Goal: Task Accomplishment & Management: Complete application form

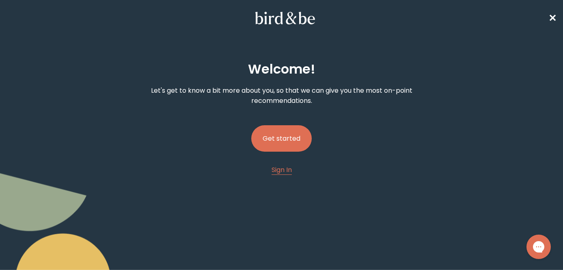
click at [278, 138] on button "Get started" at bounding box center [281, 138] width 60 height 26
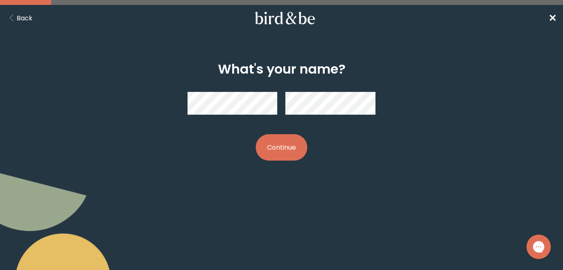
click at [283, 148] on button "Continue" at bounding box center [282, 147] width 52 height 26
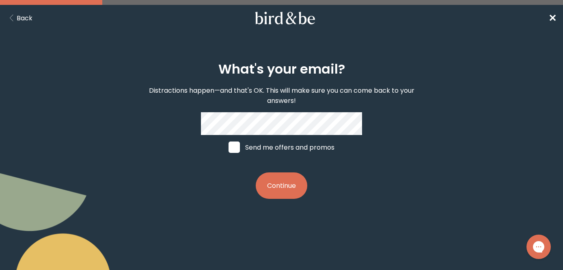
click at [232, 147] on span at bounding box center [234, 146] width 11 height 11
click at [229, 147] on input "Send me offers and promos" at bounding box center [228, 147] width 0 height 0
checkbox input "true"
click at [278, 186] on button "Continue" at bounding box center [282, 185] width 52 height 26
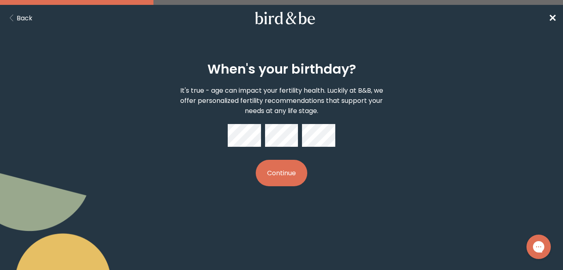
click at [275, 170] on button "Continue" at bounding box center [282, 173] width 52 height 26
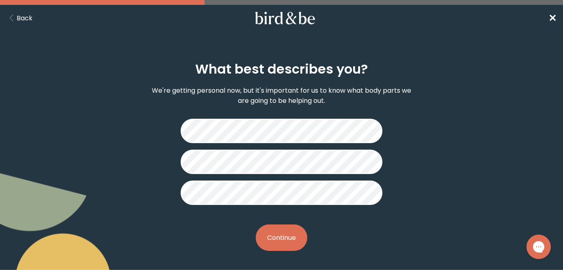
click at [291, 236] on button "Continue" at bounding box center [282, 237] width 52 height 26
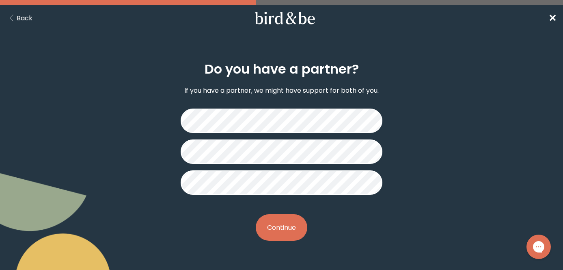
click at [286, 231] on button "Continue" at bounding box center [282, 227] width 52 height 26
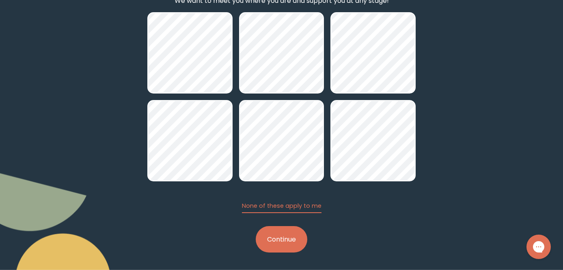
scroll to position [91, 0]
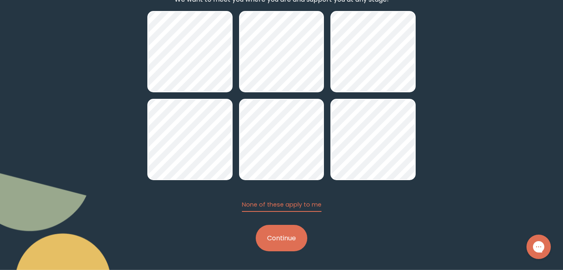
click at [287, 244] on button "Continue" at bounding box center [282, 237] width 52 height 26
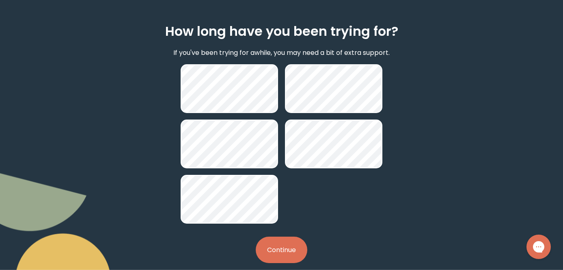
scroll to position [50, 0]
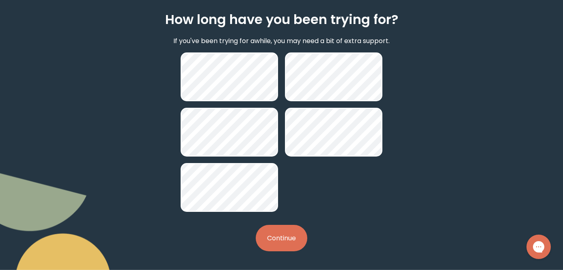
click at [287, 243] on button "Continue" at bounding box center [282, 237] width 52 height 26
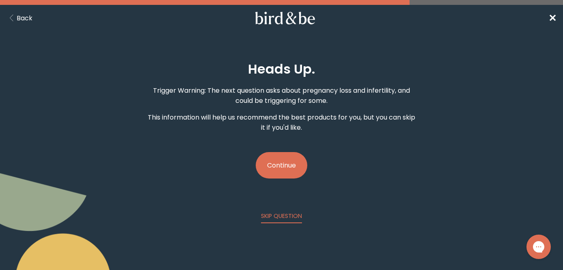
click at [286, 160] on button "Continue" at bounding box center [282, 165] width 52 height 26
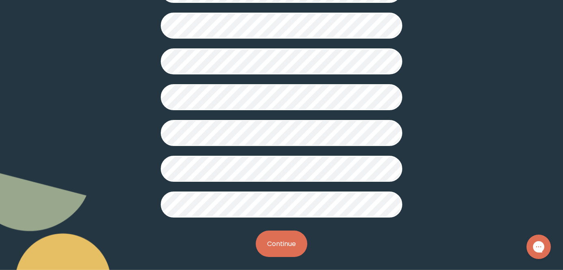
scroll to position [241, 0]
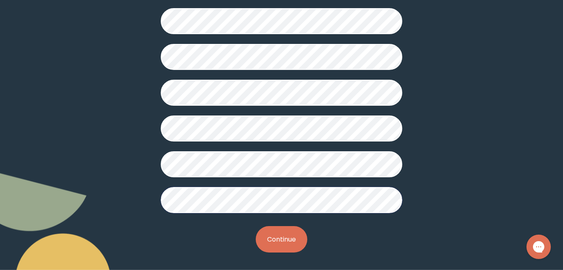
click at [270, 239] on button "Continue" at bounding box center [282, 239] width 52 height 26
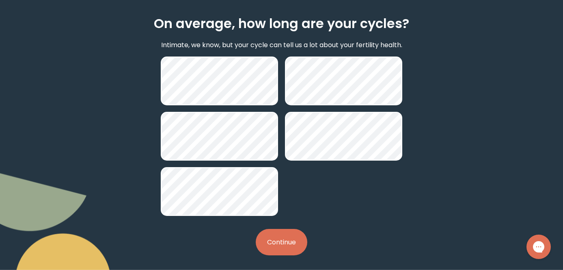
scroll to position [50, 0]
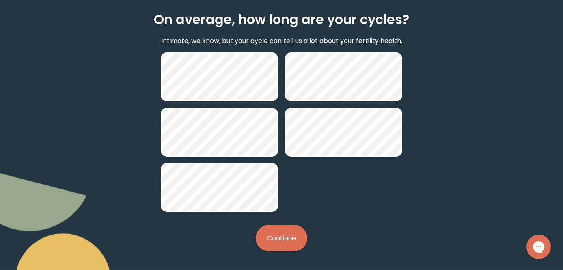
click at [292, 232] on button "Continue" at bounding box center [282, 237] width 52 height 26
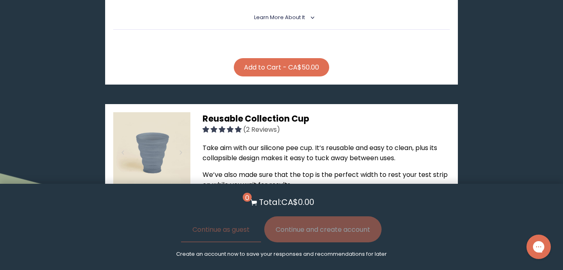
scroll to position [1387, 0]
